Goal: Task Accomplishment & Management: Manage account settings

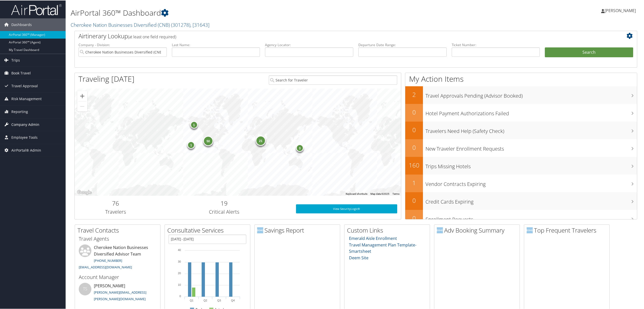
click at [25, 125] on span "Company Admin" at bounding box center [25, 124] width 28 height 13
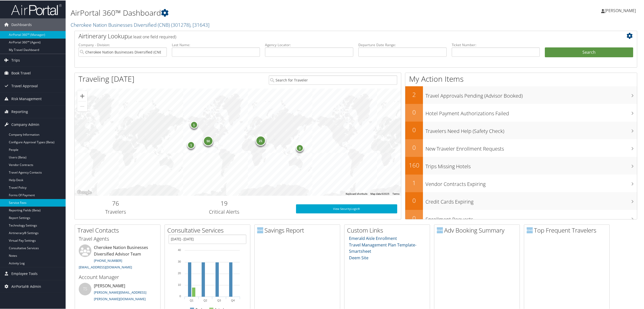
click at [22, 201] on link "Service Fees" at bounding box center [33, 203] width 66 height 8
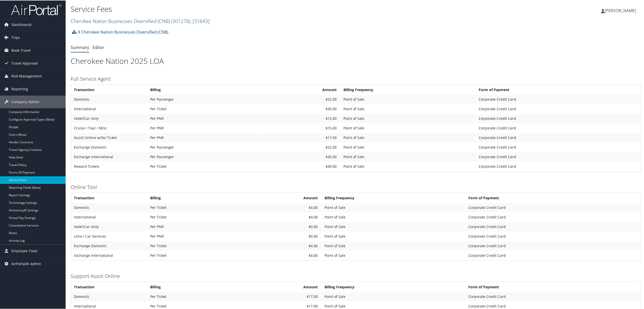
click at [123, 19] on link "Cherokee Nation Businesses Diversified (CNB) ( 301278 ) , [ 31643 ]" at bounding box center [140, 20] width 139 height 7
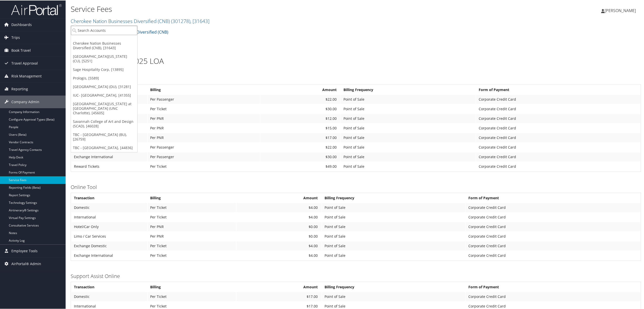
click at [119, 29] on input "search" at bounding box center [104, 29] width 66 height 9
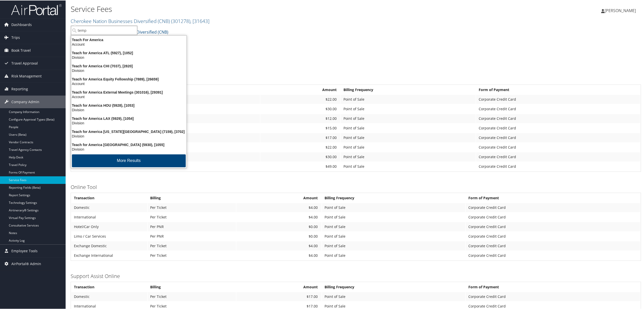
type input "templ"
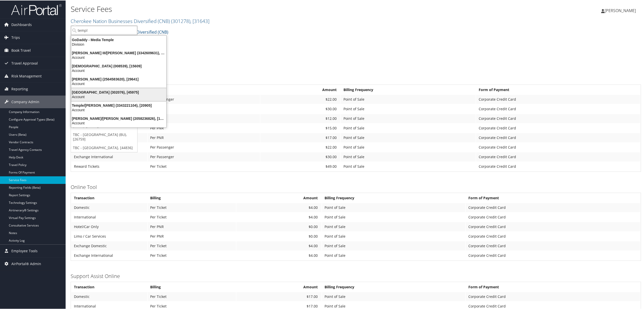
click at [107, 93] on div "Temple University (302076), [45975]" at bounding box center [118, 92] width 101 height 5
